Goal: Information Seeking & Learning: Learn about a topic

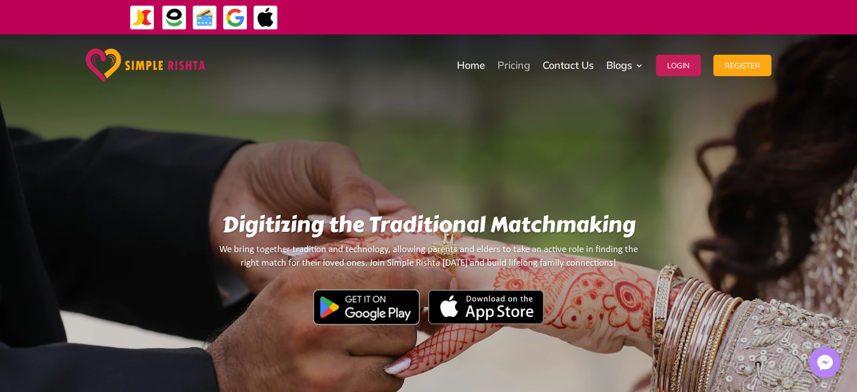
click at [514, 68] on link "Pricing" at bounding box center [514, 65] width 33 height 56
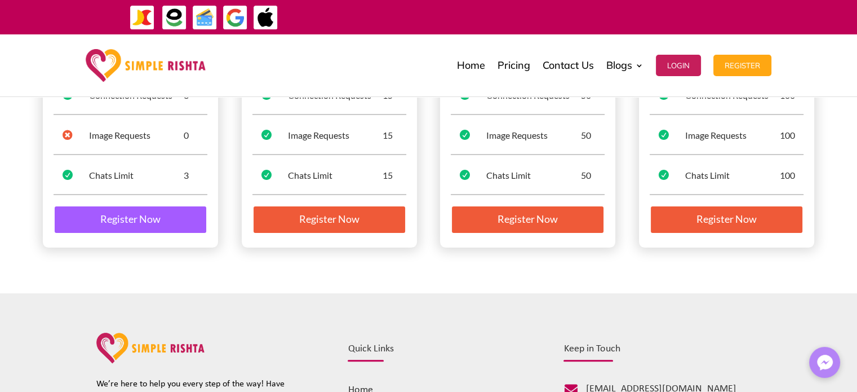
scroll to position [451, 0]
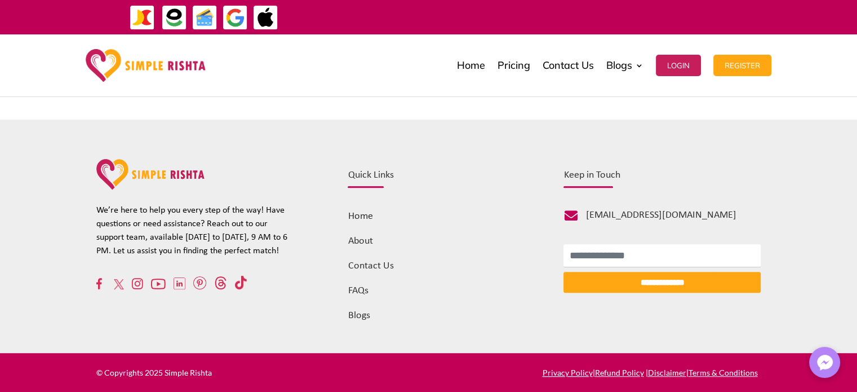
click at [354, 316] on link "Blogs" at bounding box center [359, 315] width 22 height 11
